Goal: Check status

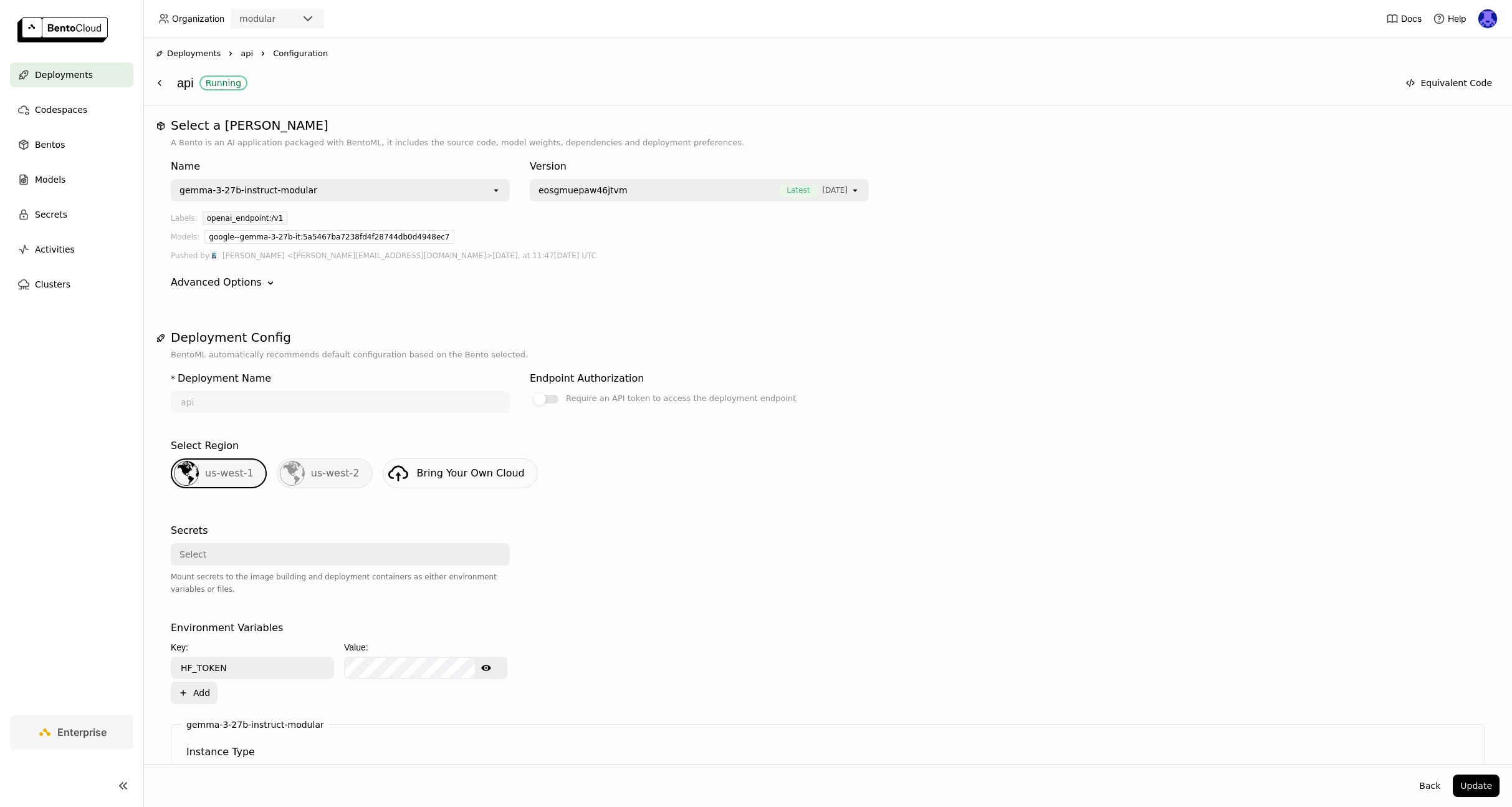
scroll to position [742, 0]
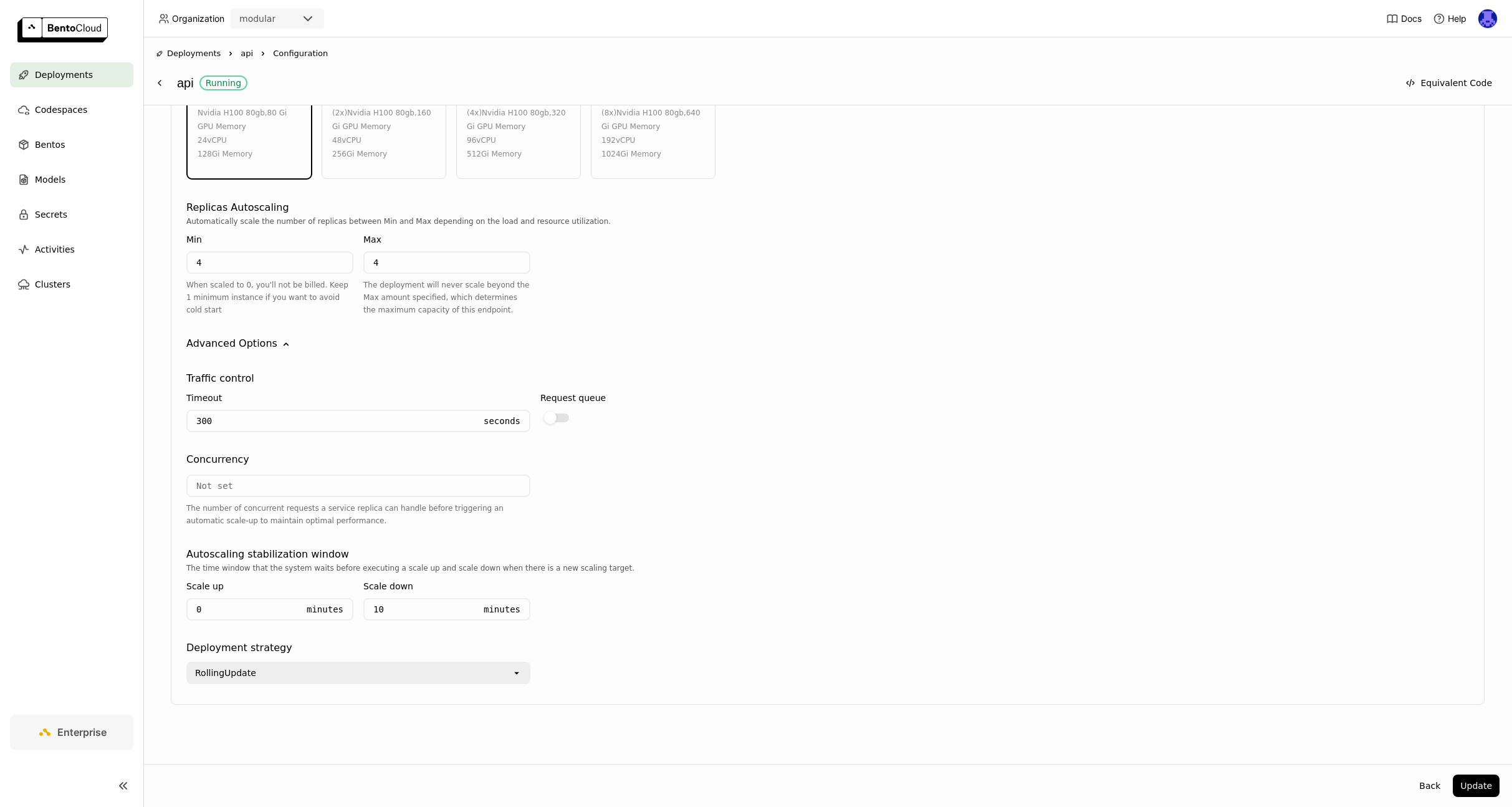
click at [48, 75] on span "Deployments" at bounding box center [63, 74] width 58 height 15
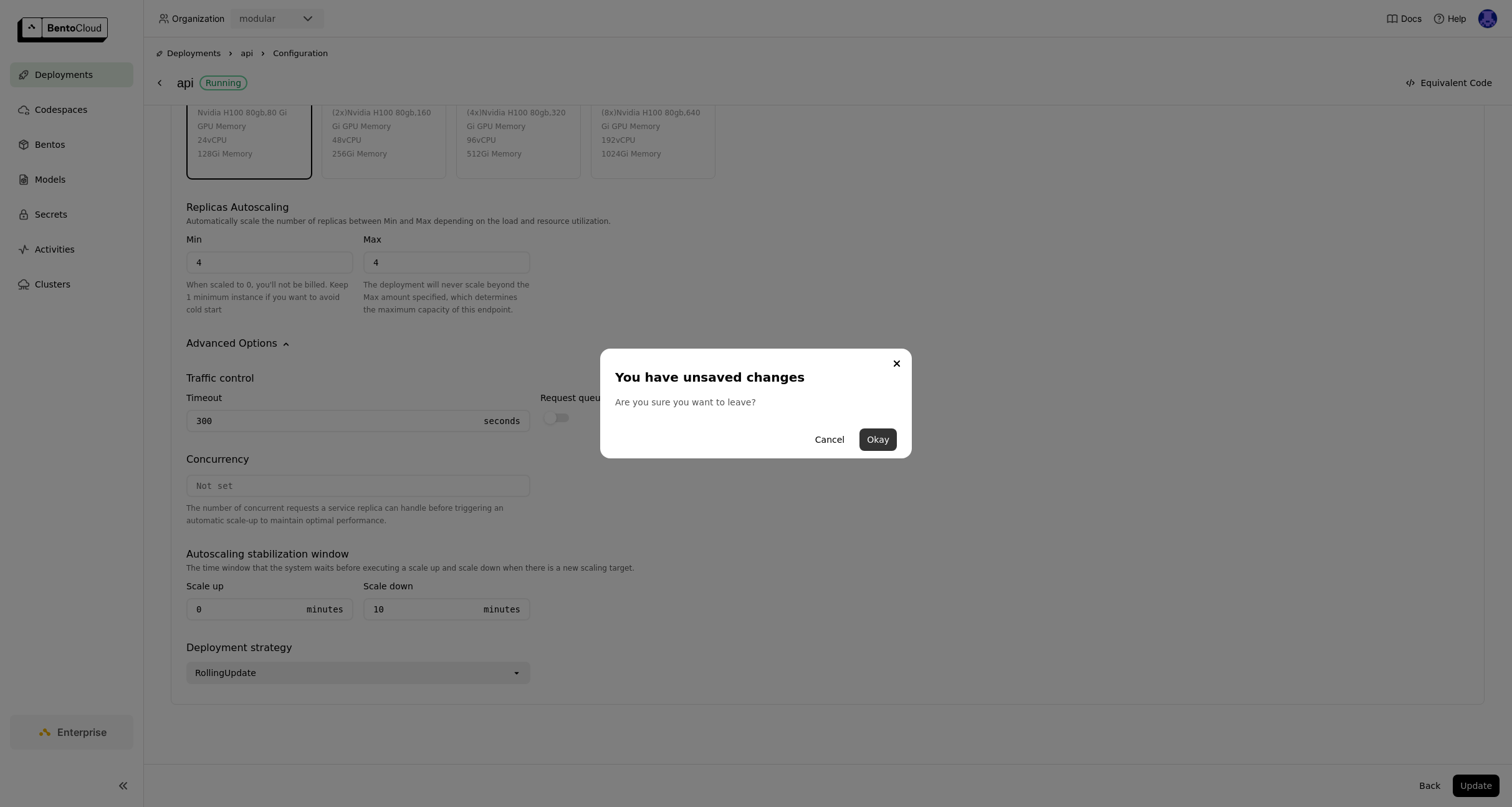
click at [873, 431] on button "Okay" at bounding box center [878, 439] width 38 height 22
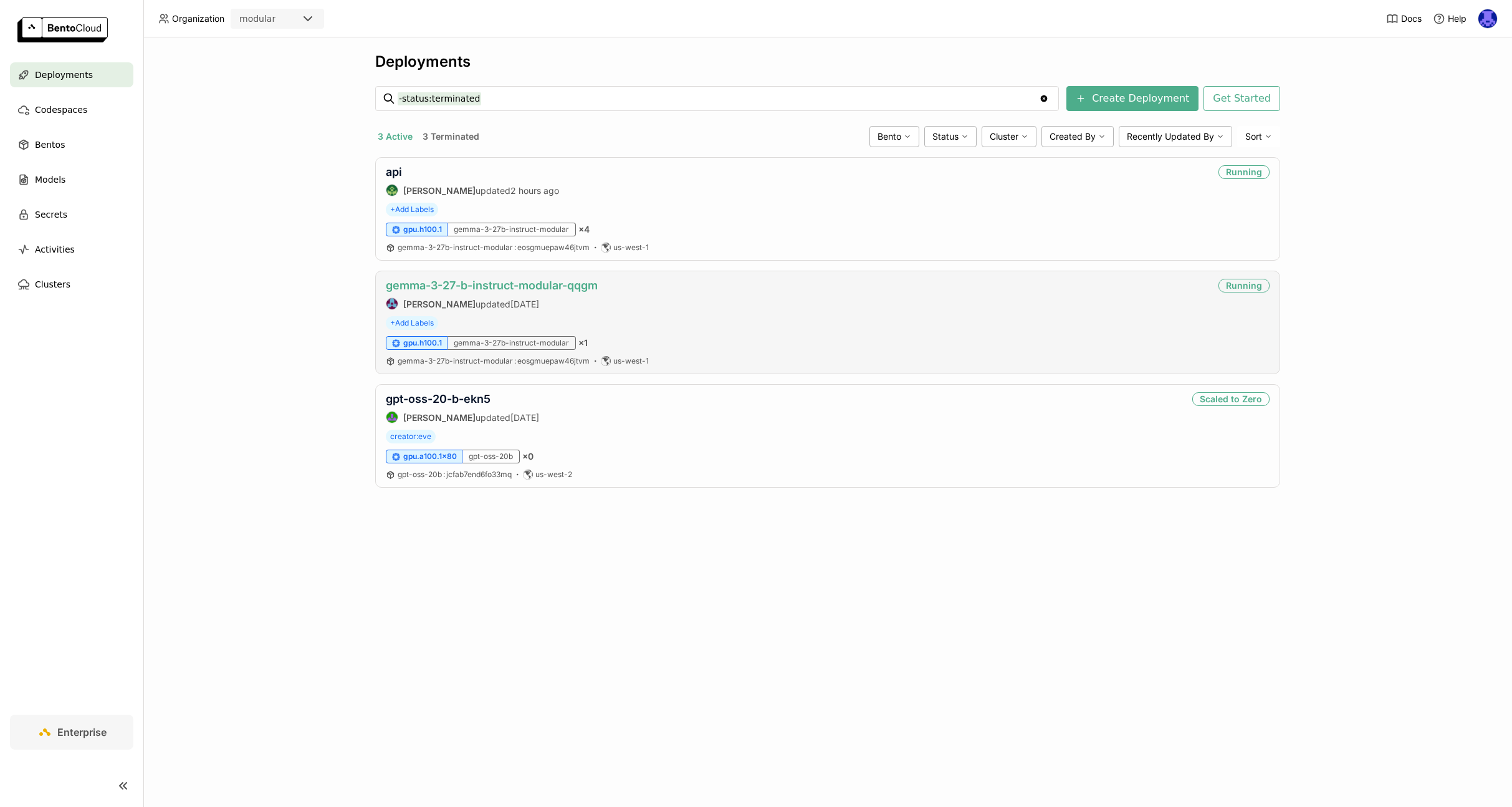
click at [553, 285] on link "gemma-3-27-b-instruct-modular-qqgm" at bounding box center [491, 285] width 212 height 13
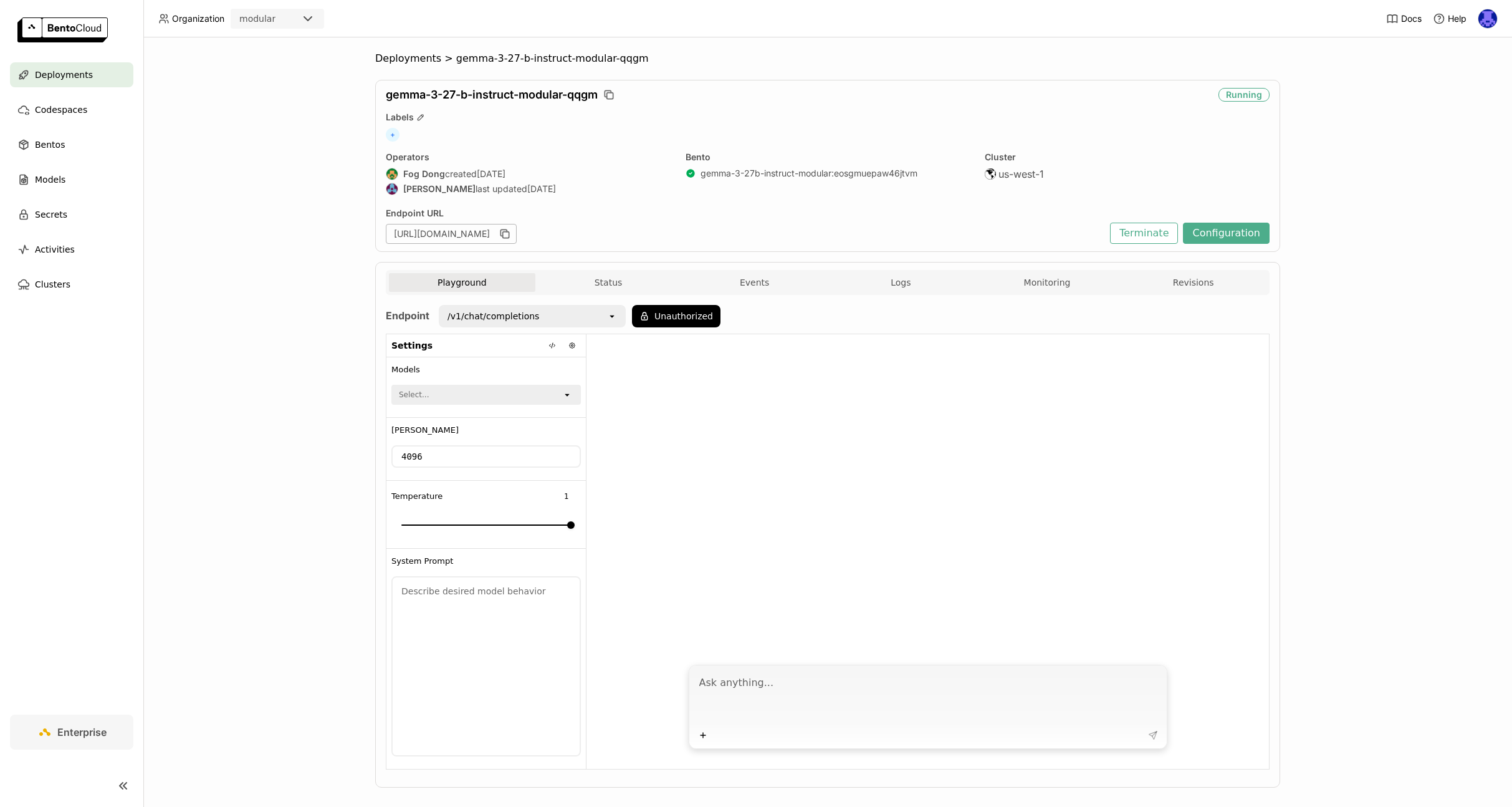
click at [809, 671] on textarea at bounding box center [929, 698] width 460 height 57
click at [72, 72] on span "Deployments" at bounding box center [63, 74] width 58 height 15
